Goal: Navigation & Orientation: Find specific page/section

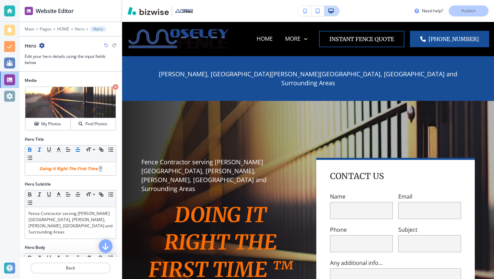
scroll to position [10, 0]
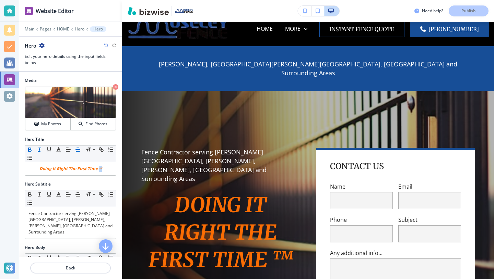
click at [157, 12] on img "button" at bounding box center [147, 11] width 41 height 8
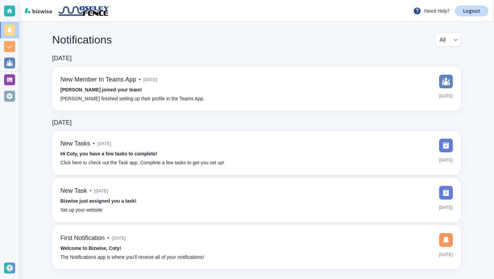
click at [41, 10] on img at bounding box center [38, 10] width 27 height 5
click at [11, 11] on div at bounding box center [9, 10] width 11 height 11
